Goal: Task Accomplishment & Management: Manage account settings

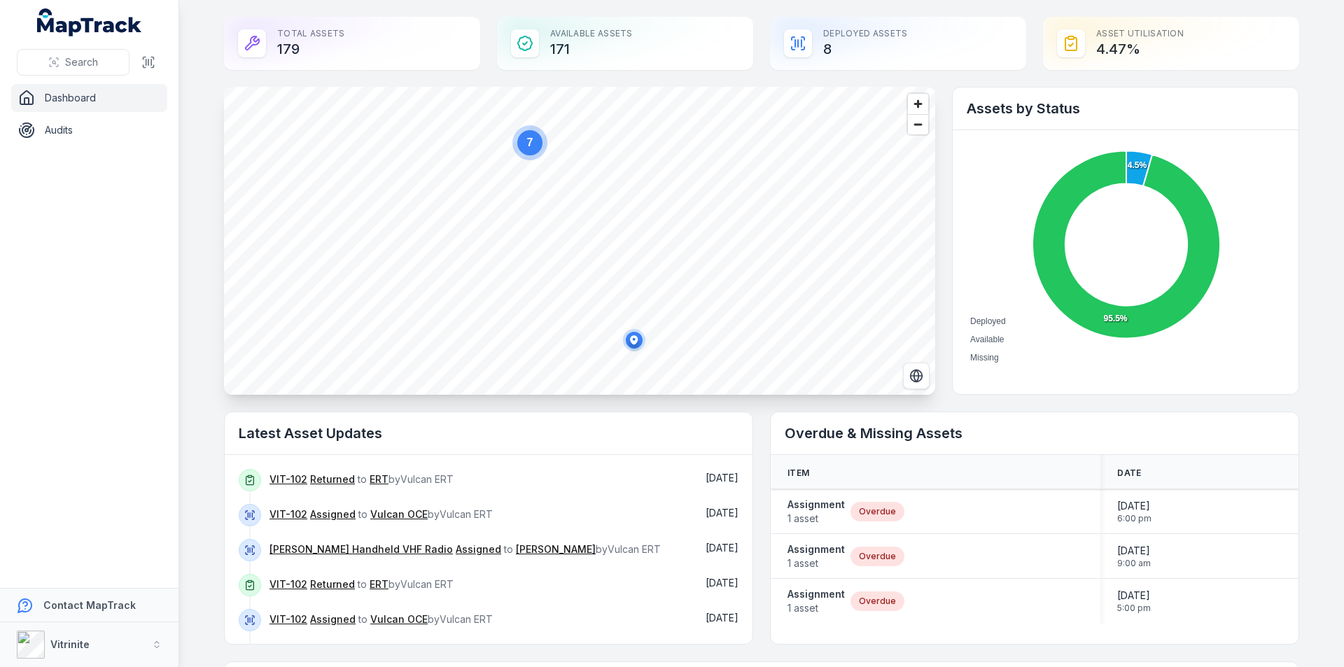
click at [826, 26] on div "Deployed Assets 8" at bounding box center [898, 43] width 256 height 53
click at [800, 42] on icon at bounding box center [797, 43] width 17 height 17
click at [820, 48] on div "Deployed Assets 8" at bounding box center [898, 43] width 256 height 53
click at [1131, 171] on icon at bounding box center [1139, 168] width 26 height 35
click at [1132, 35] on div "Asset utilisation 4.47 %" at bounding box center [1171, 43] width 256 height 53
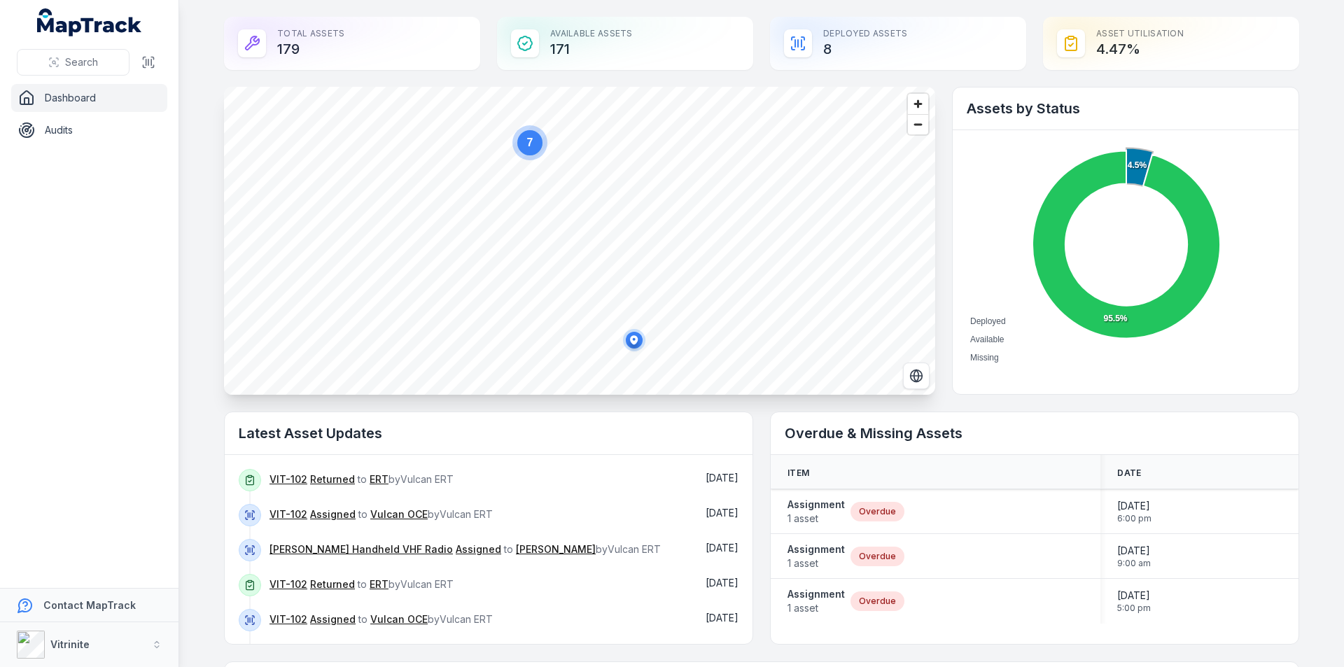
click at [38, 115] on ul "Dashboard Audits" at bounding box center [89, 114] width 156 height 60
click at [309, 543] on link "[PERSON_NAME] Handheld VHF Radio" at bounding box center [360, 549] width 183 height 14
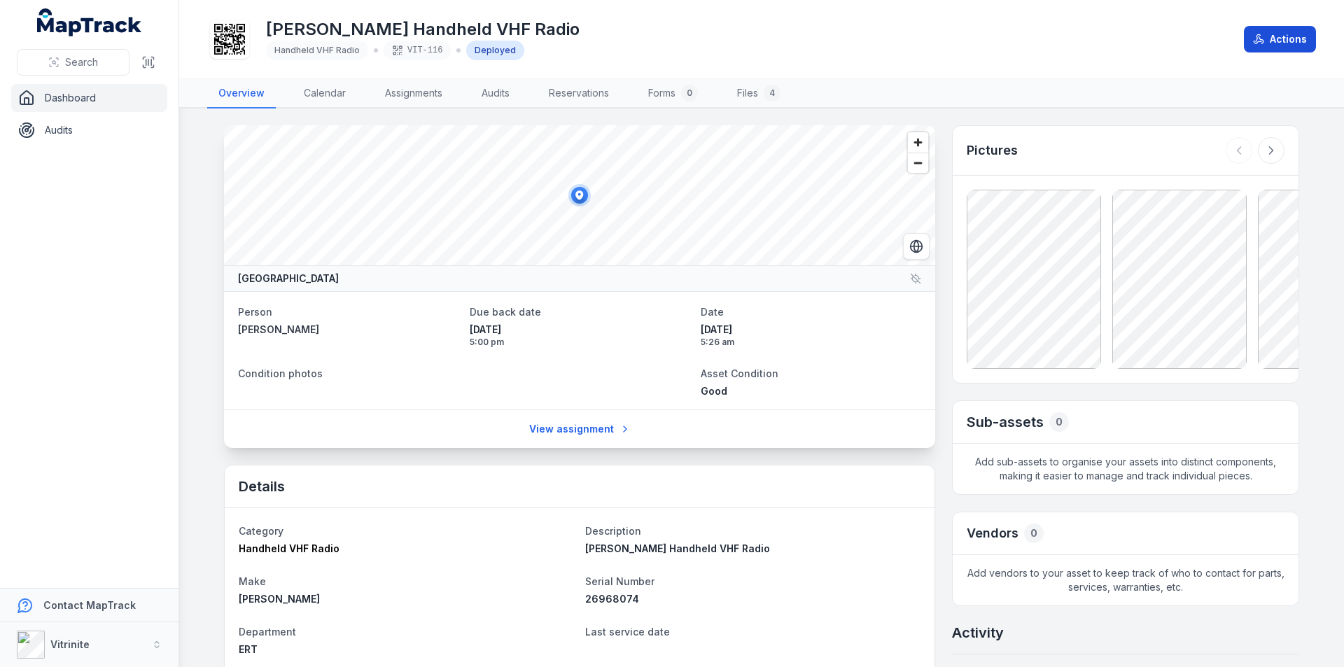
click at [1263, 34] on icon at bounding box center [1258, 39] width 11 height 11
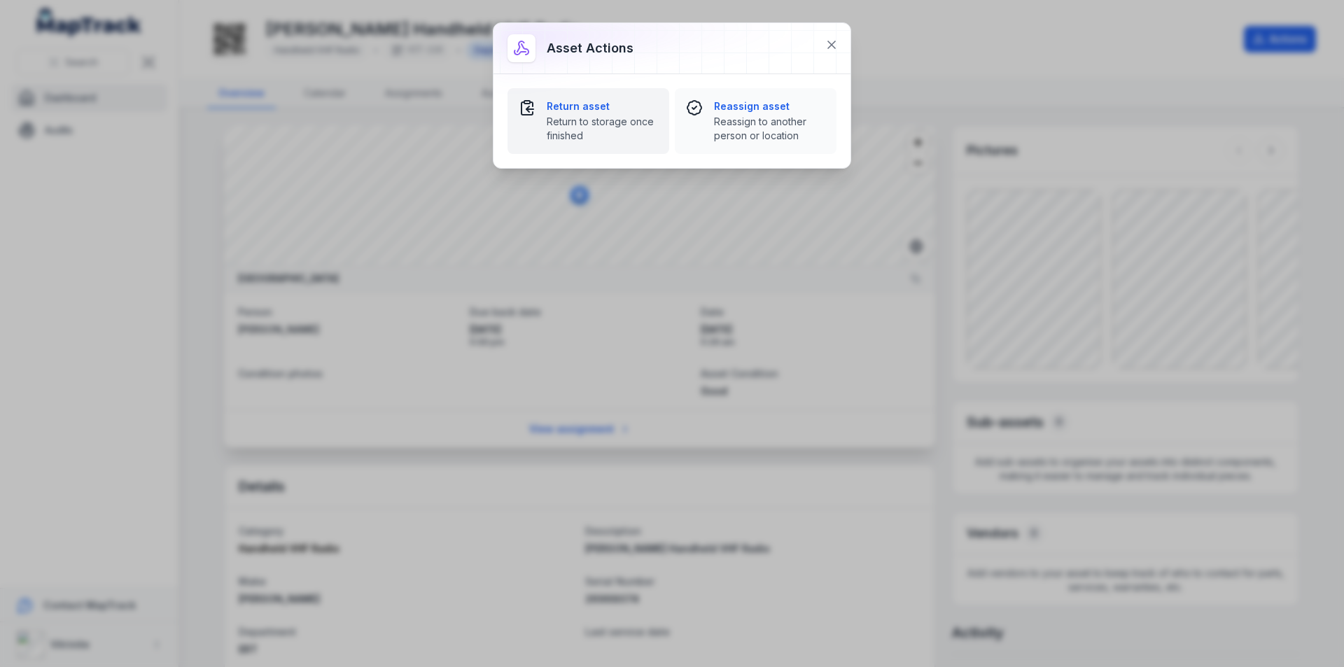
click at [550, 97] on button "Return asset Return to storage once finished" at bounding box center [588, 121] width 162 height 66
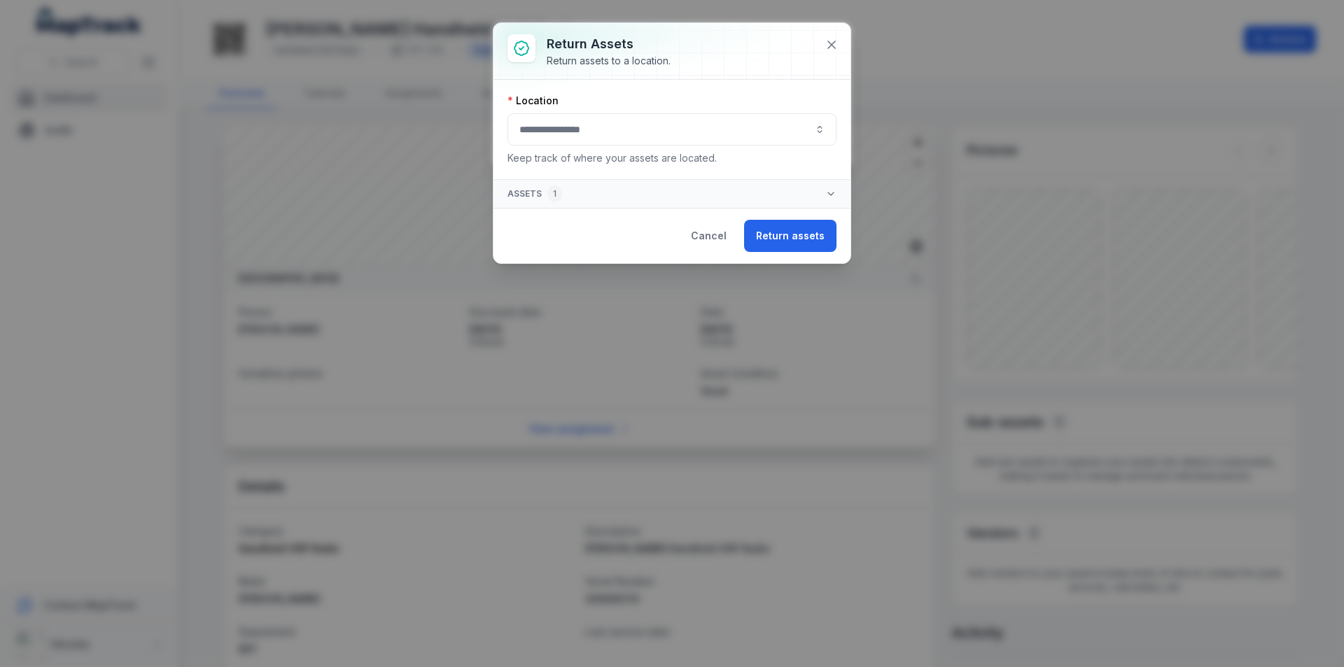
click at [578, 120] on button "button" at bounding box center [671, 129] width 329 height 32
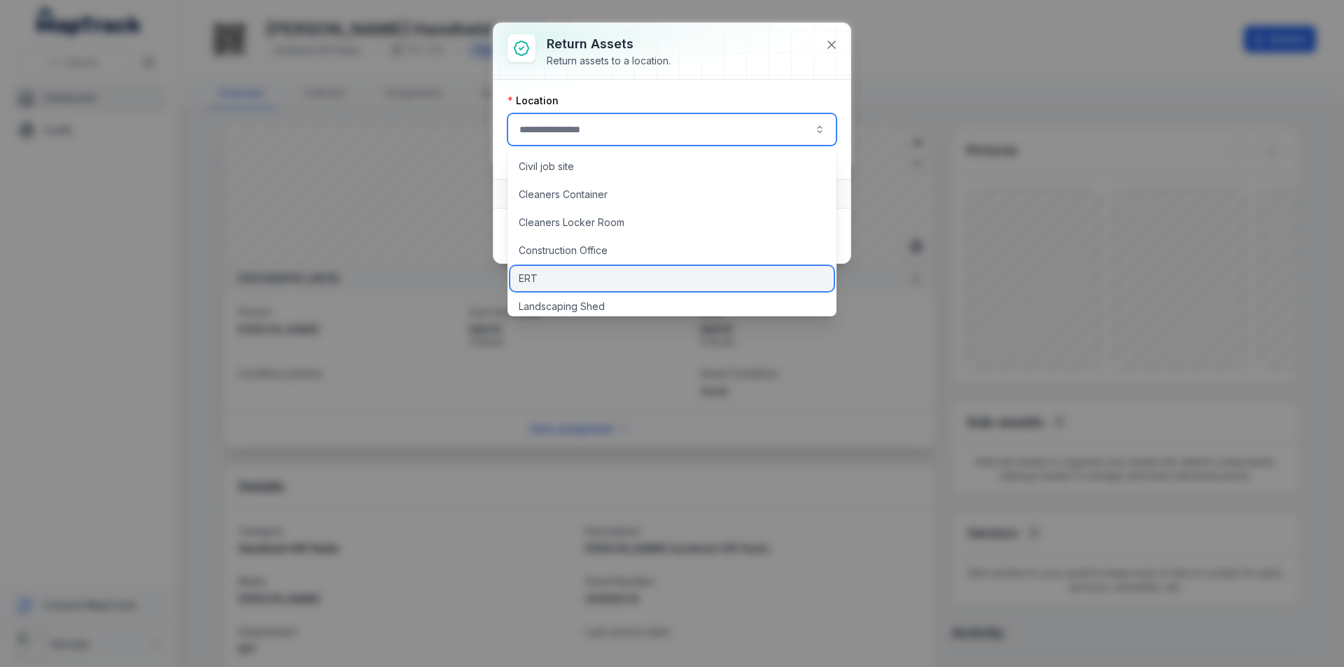
click at [583, 279] on div "ERT" at bounding box center [671, 278] width 323 height 25
type input "***"
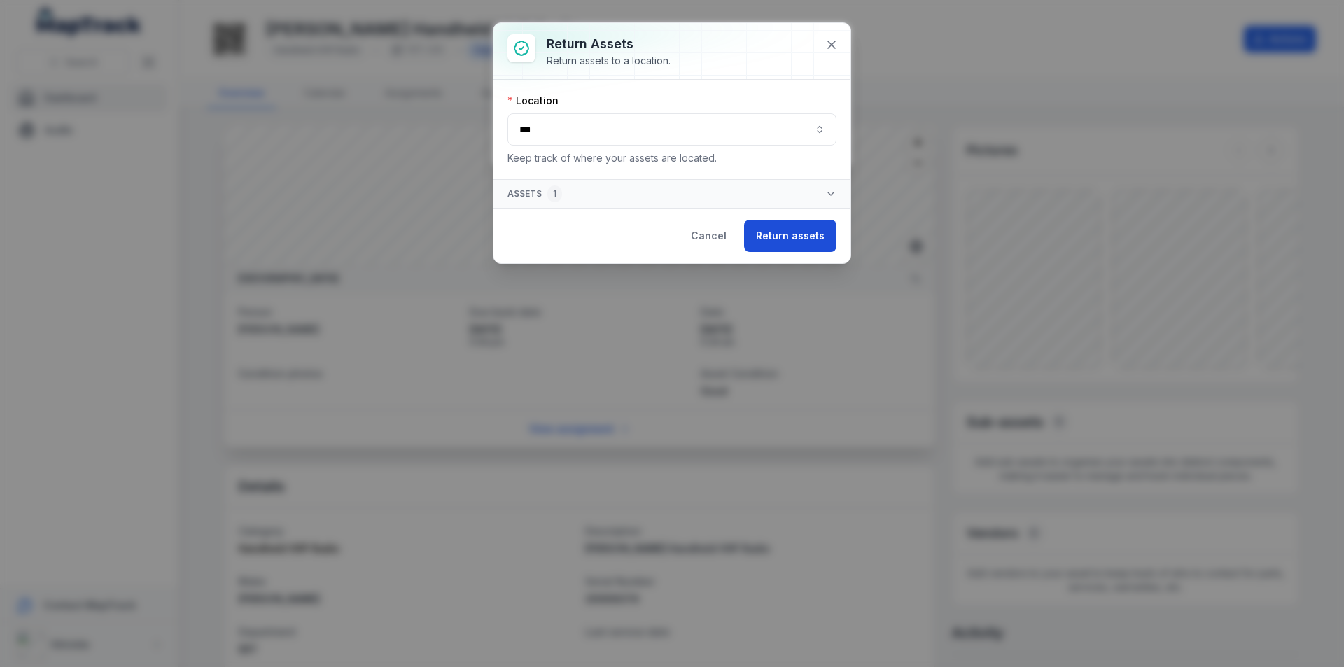
click at [794, 244] on button "Return assets" at bounding box center [790, 236] width 92 height 32
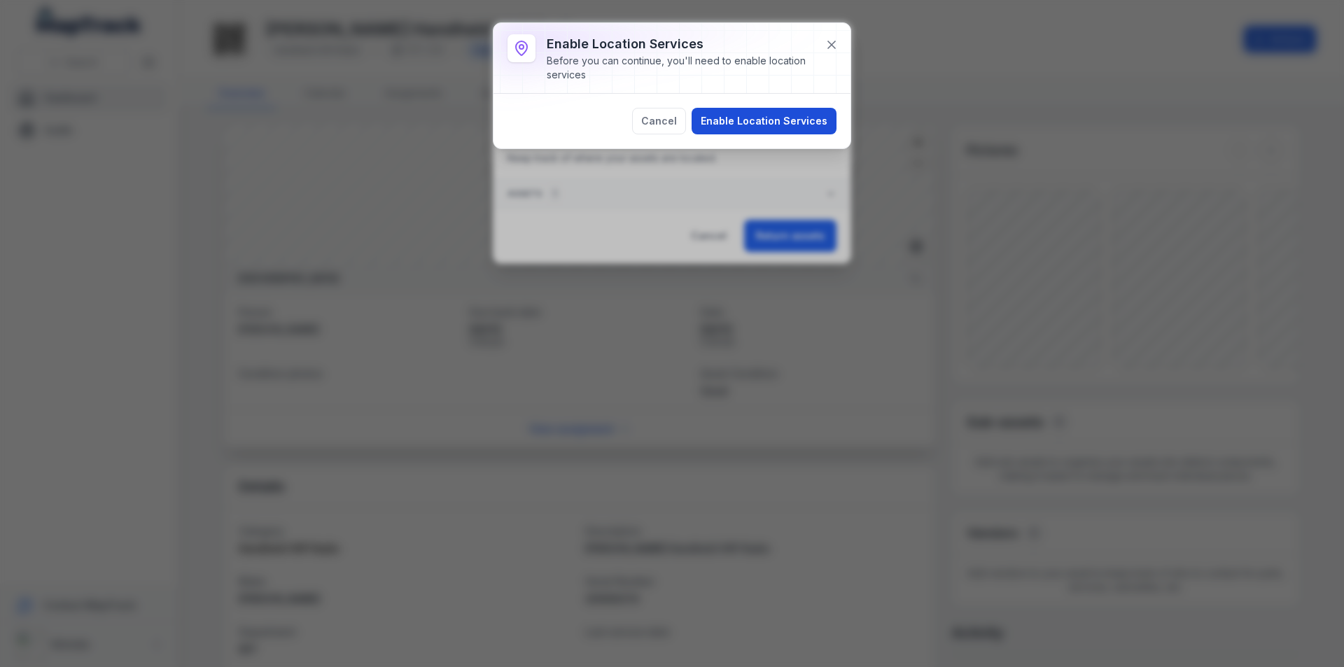
click at [770, 120] on button "Enable Location Services" at bounding box center [763, 121] width 145 height 27
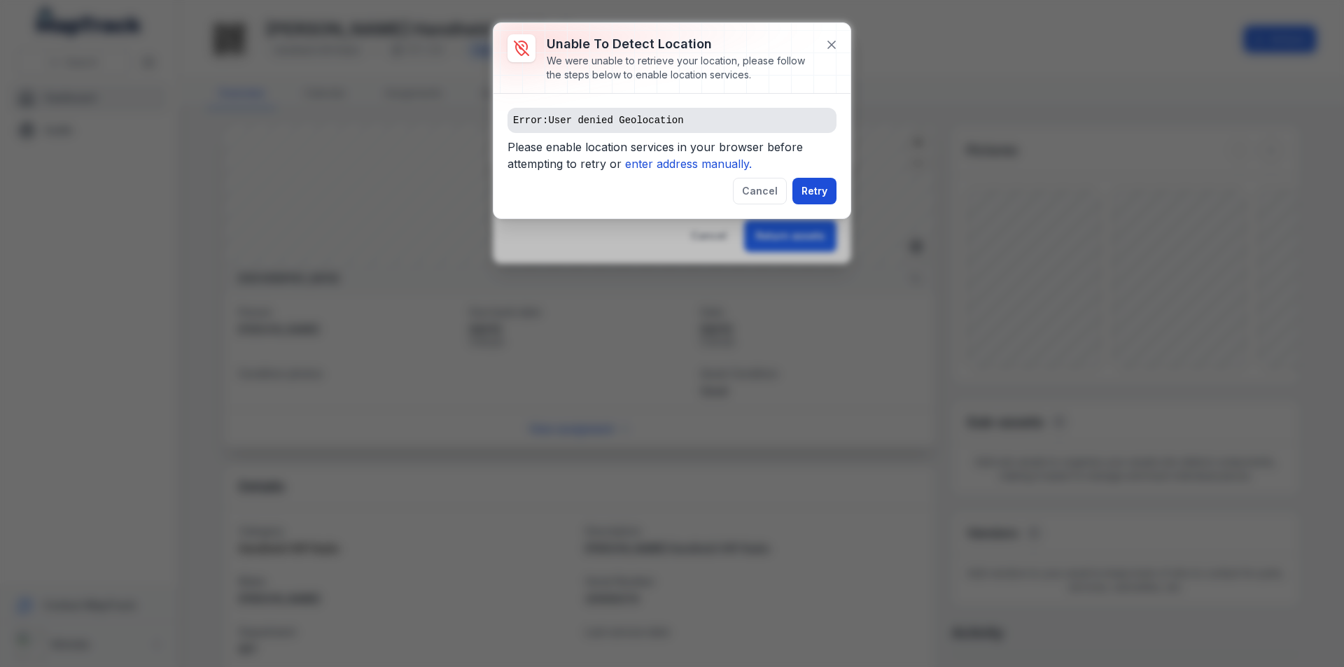
click at [810, 181] on button "Retry" at bounding box center [814, 191] width 44 height 27
click at [717, 110] on pre "Error: User denied Geolocation" at bounding box center [671, 120] width 329 height 25
click at [733, 168] on icon "enter address manually." at bounding box center [688, 164] width 127 height 14
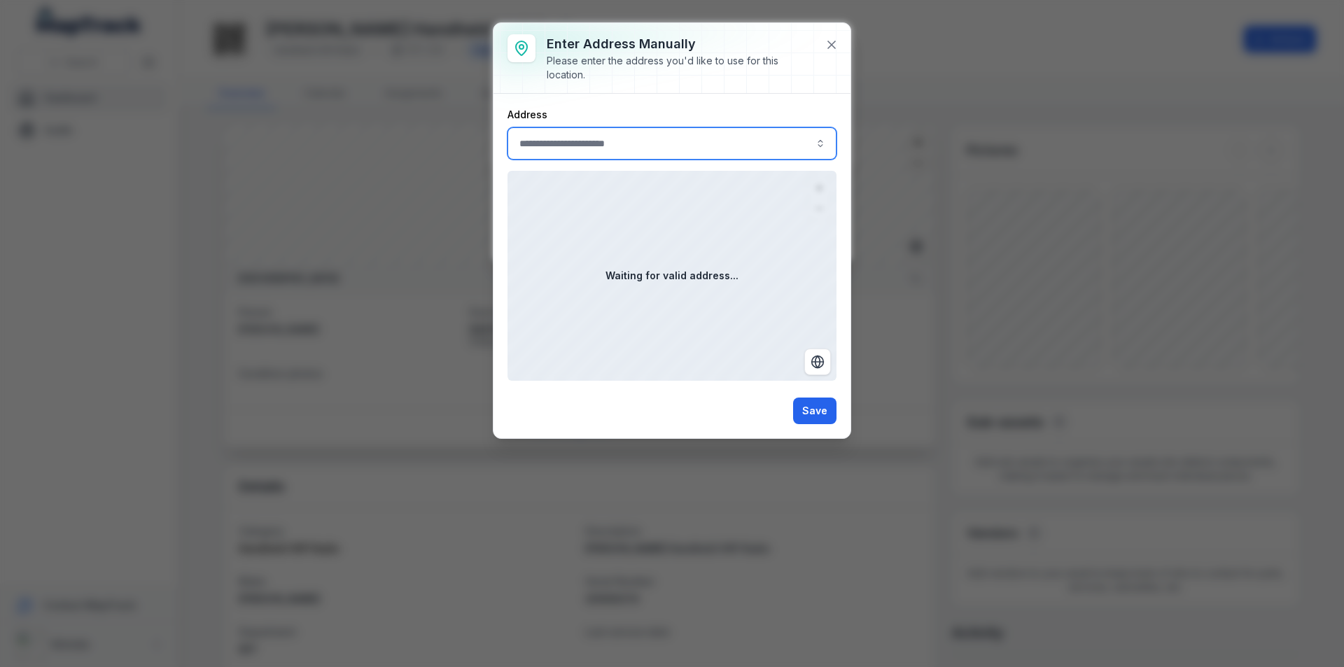
click at [630, 143] on input ":rn:-form-item-label" at bounding box center [671, 143] width 329 height 32
click at [686, 279] on form "Address Waiting for valid address... Save" at bounding box center [671, 266] width 329 height 316
click at [620, 143] on input ":rn:-form-item-label" at bounding box center [671, 143] width 329 height 32
type input "*"
type input "**********"
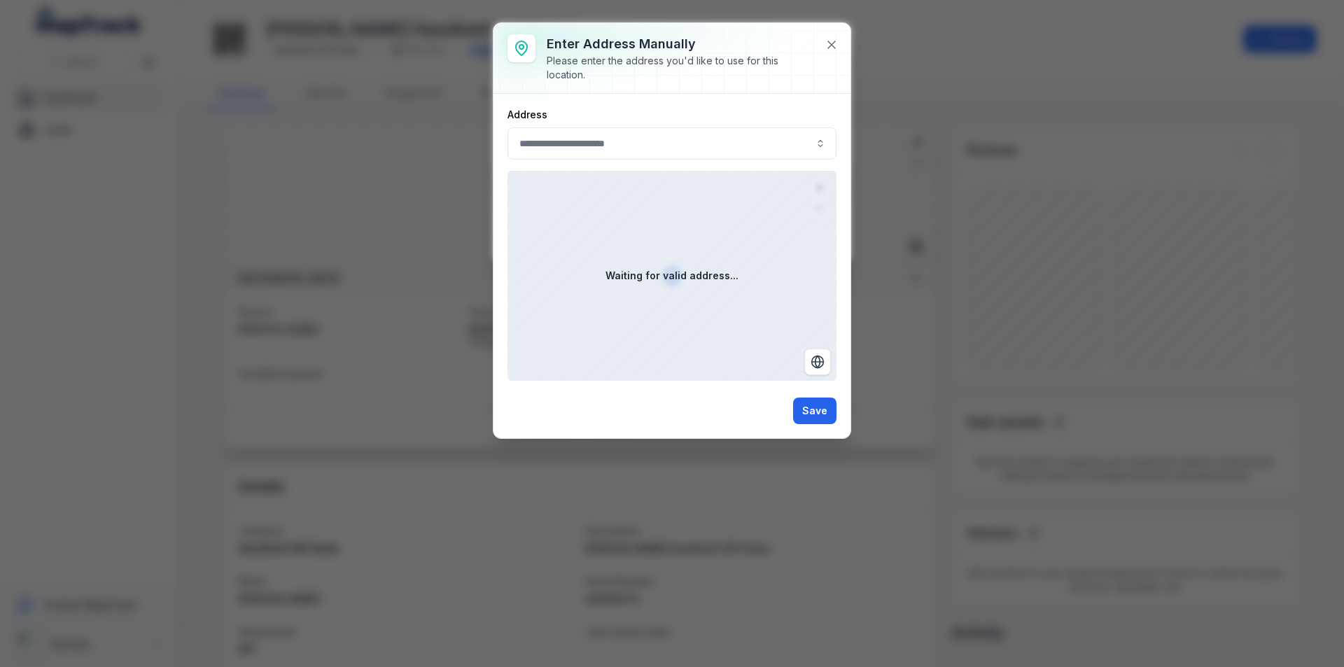
drag, startPoint x: 723, startPoint y: 280, endPoint x: 753, endPoint y: 301, distance: 36.7
click at [729, 283] on div "Waiting for valid address..." at bounding box center [671, 276] width 329 height 210
click at [816, 376] on div "Waiting for valid address..." at bounding box center [671, 276] width 329 height 210
click at [815, 365] on icon "Switch to Satellite View" at bounding box center [817, 362] width 5 height 12
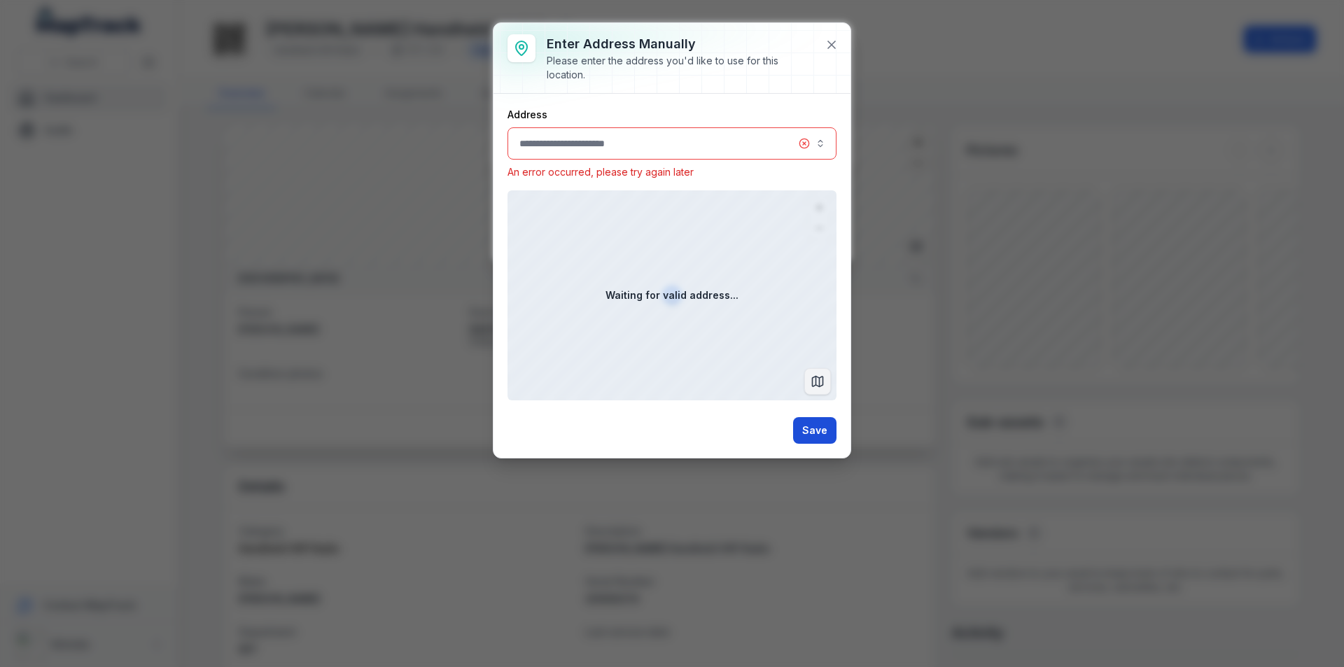
click at [825, 443] on button "Save" at bounding box center [814, 430] width 43 height 27
click at [830, 41] on icon at bounding box center [831, 45] width 14 height 14
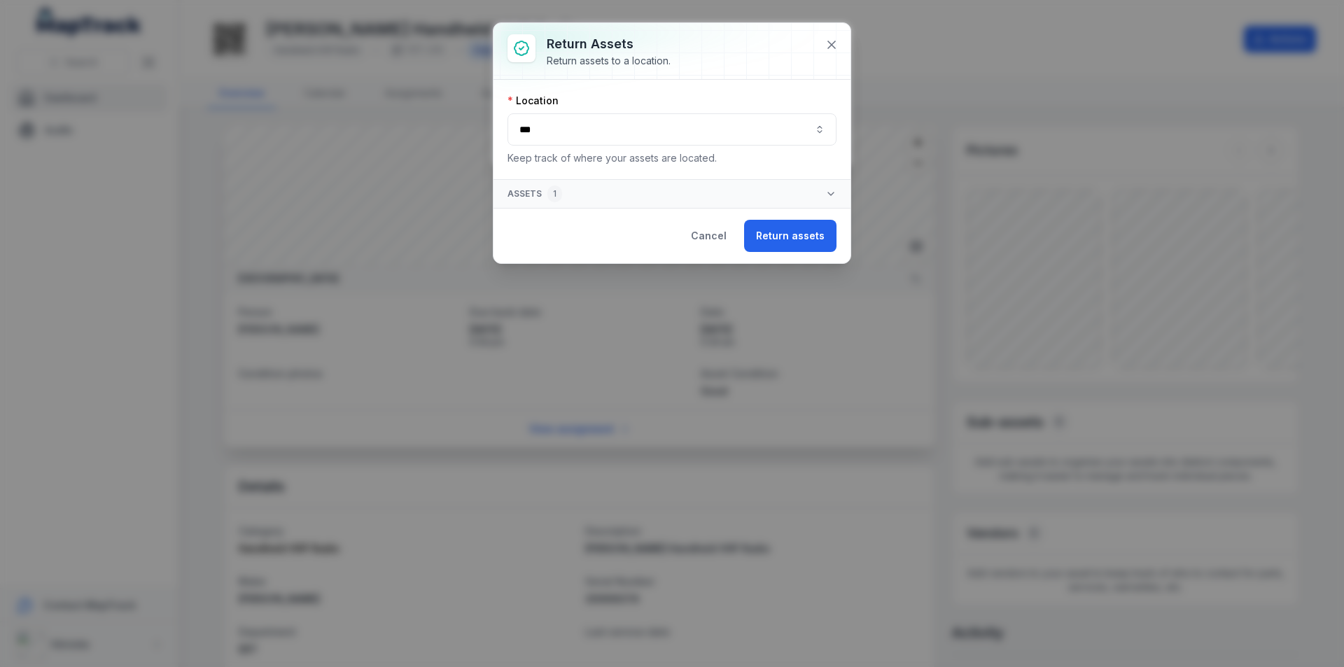
drag, startPoint x: 747, startPoint y: 110, endPoint x: 825, endPoint y: 194, distance: 114.9
click at [749, 111] on div "**********" at bounding box center [671, 129] width 329 height 71
click at [813, 241] on button "Return assets" at bounding box center [790, 236] width 92 height 32
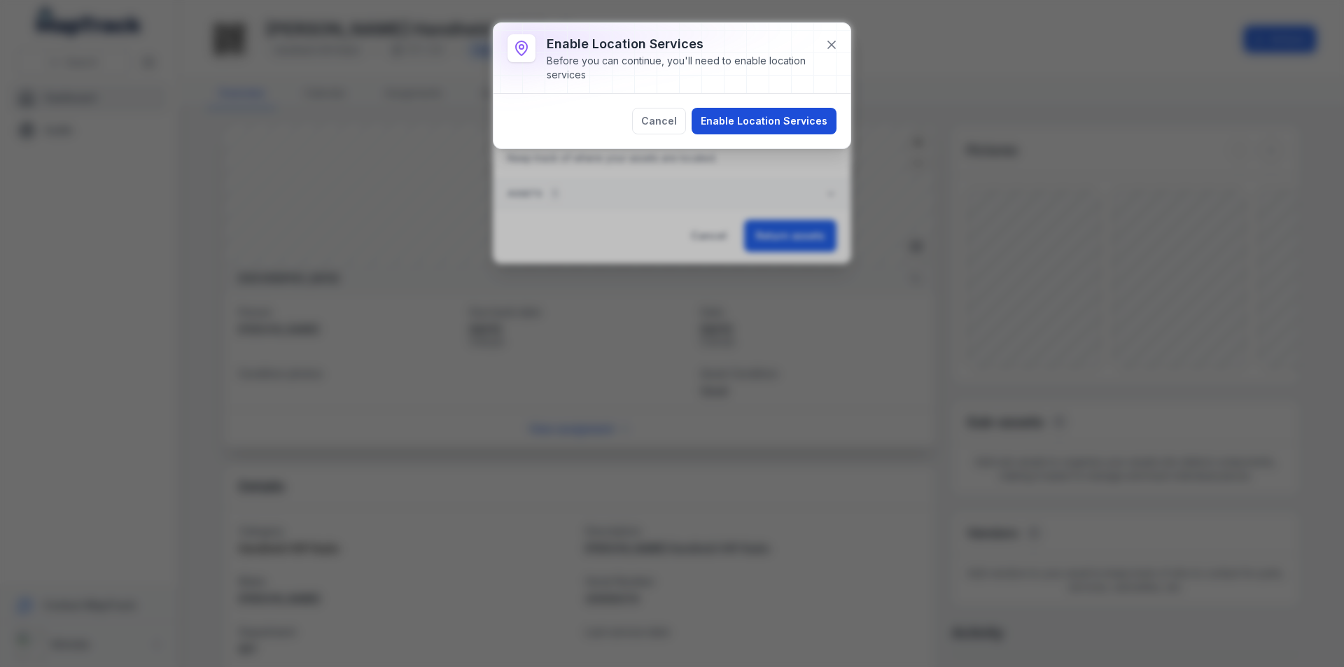
click at [817, 112] on button "Enable Location Services" at bounding box center [763, 121] width 145 height 27
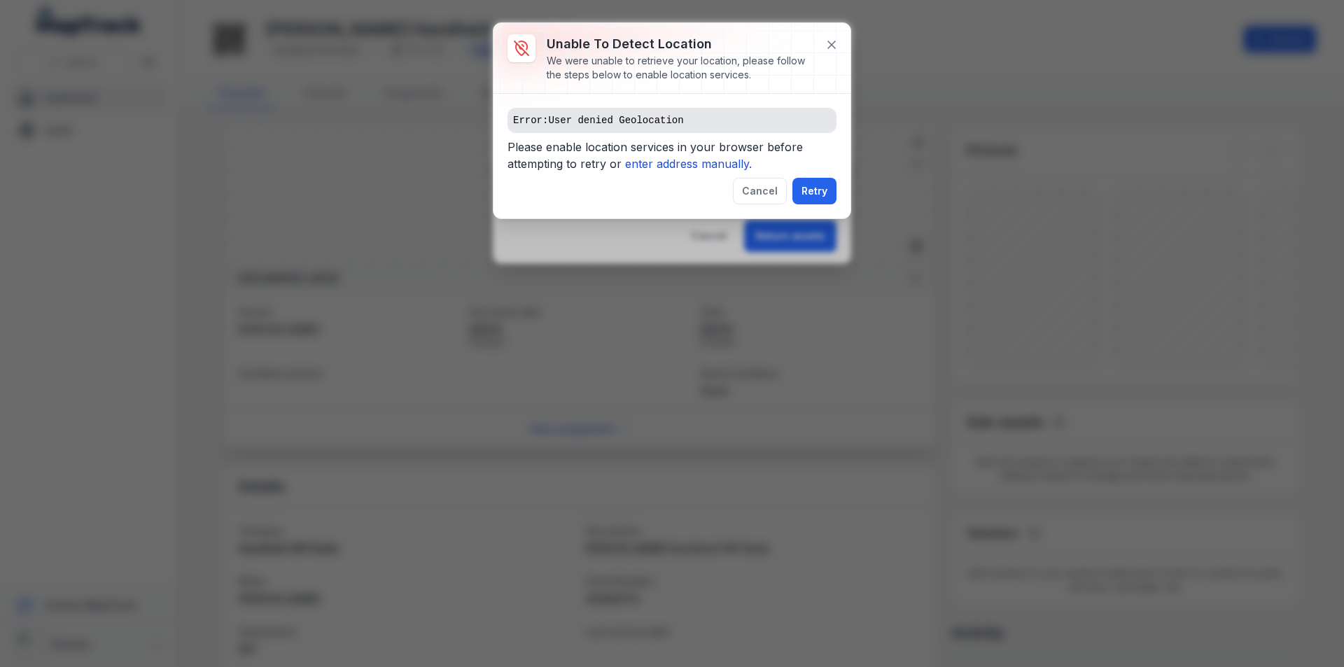
click at [718, 166] on icon "enter address manually." at bounding box center [688, 164] width 127 height 14
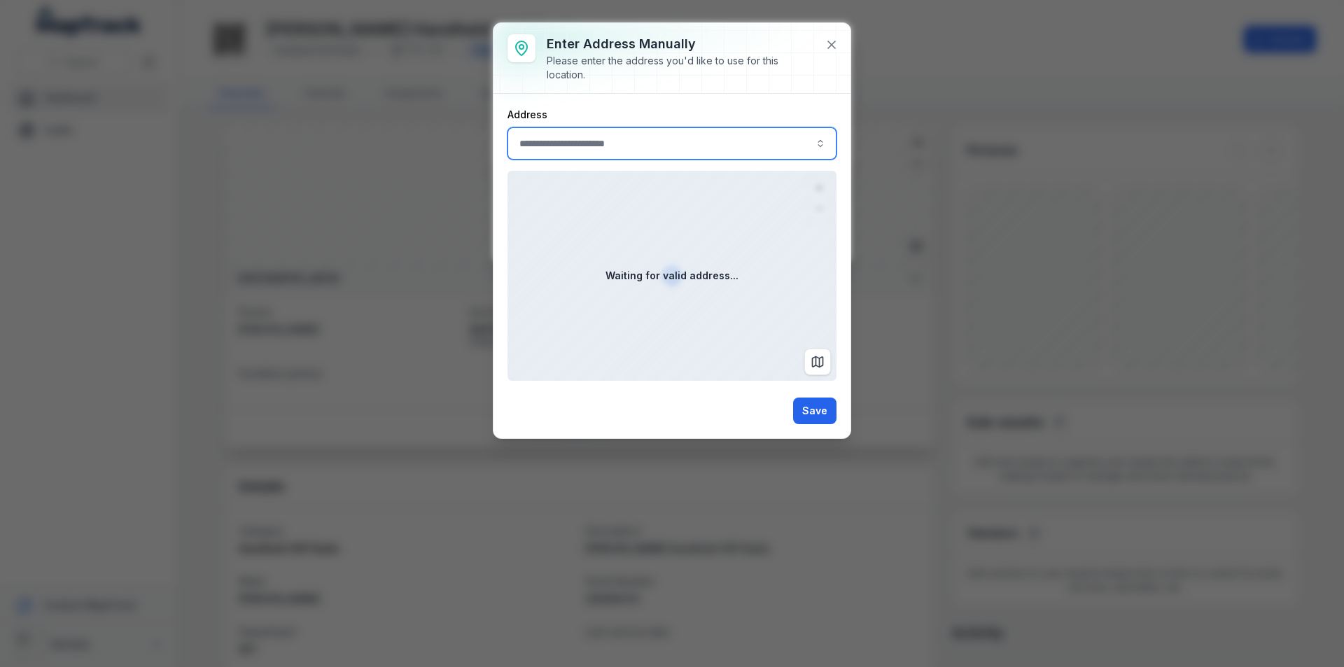
click at [696, 152] on input ":r11:-form-item-label" at bounding box center [671, 143] width 329 height 32
type input "**********"
click at [659, 178] on span "[GEOGRAPHIC_DATA][PERSON_NAME], [GEOGRAPHIC_DATA], [GEOGRAPHIC_DATA]" at bounding box center [672, 181] width 300 height 14
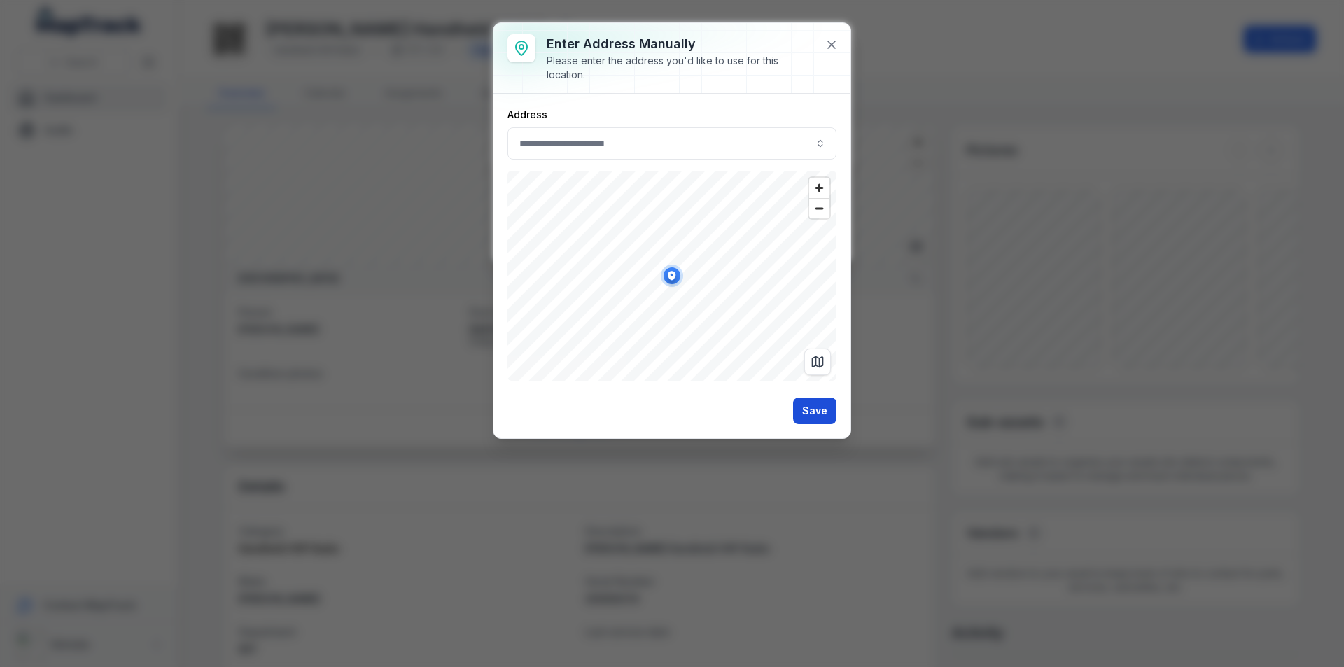
click at [818, 403] on button "Save" at bounding box center [814, 411] width 43 height 27
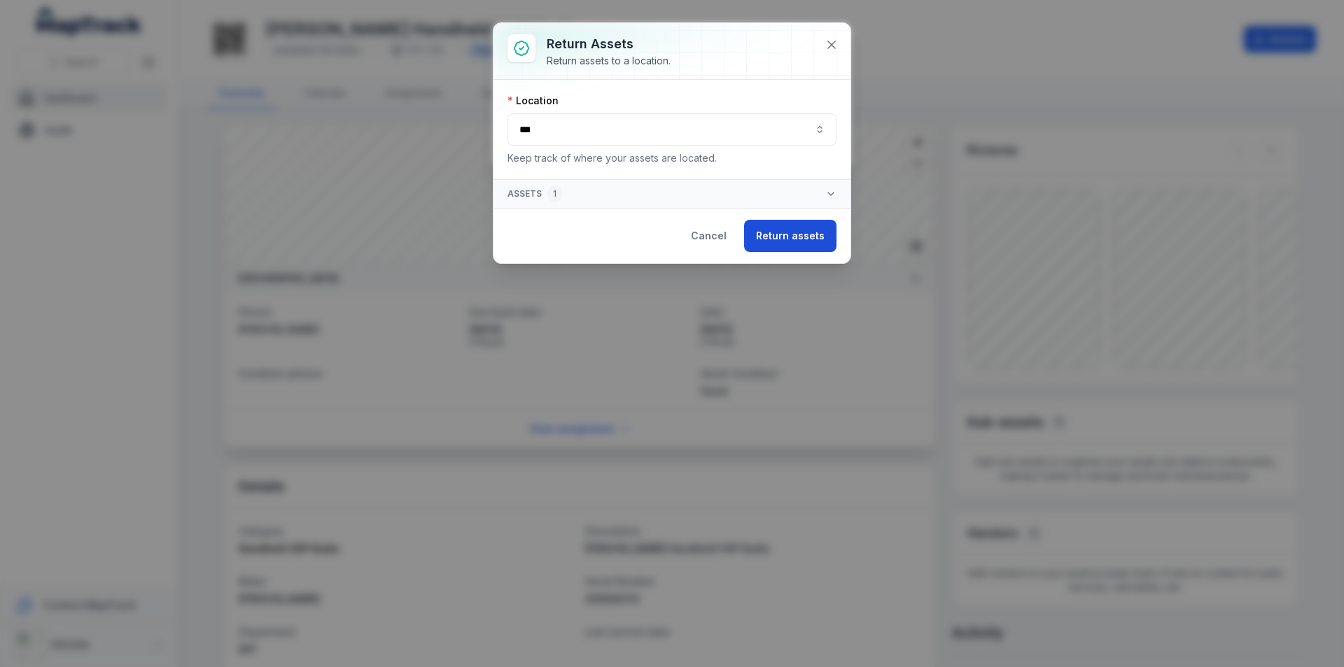
click at [792, 241] on button "Return assets" at bounding box center [790, 236] width 92 height 32
